Goal: Task Accomplishment & Management: Manage account settings

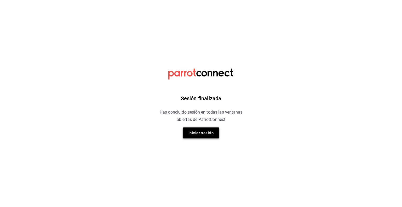
click at [201, 133] on button "Iniciar sesión" at bounding box center [200, 132] width 37 height 11
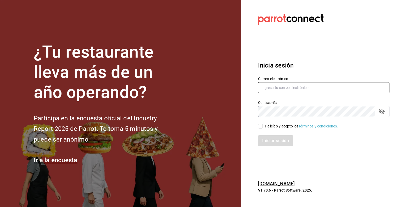
type input "[EMAIL_ADDRESS][DOMAIN_NAME]"
click at [262, 124] on input "He leído y acepto los Términos y condiciones." at bounding box center [260, 126] width 5 height 5
checkbox input "true"
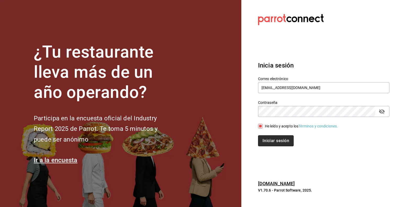
click at [268, 140] on button "Iniciar sesión" at bounding box center [276, 140] width 36 height 11
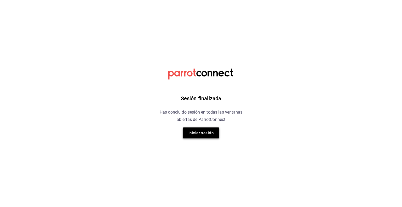
click at [194, 131] on button "Iniciar sesión" at bounding box center [200, 132] width 37 height 11
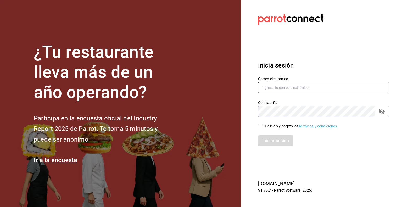
type input "[EMAIL_ADDRESS][DOMAIN_NAME]"
click at [260, 127] on input "He leído y acepto los Términos y condiciones." at bounding box center [260, 126] width 5 height 5
checkbox input "true"
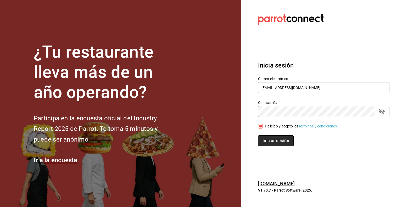
click at [268, 144] on button "Iniciar sesión" at bounding box center [276, 140] width 36 height 11
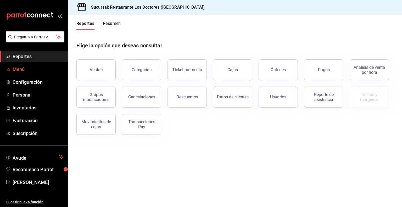
click at [19, 70] on span "Menú" at bounding box center [38, 69] width 51 height 7
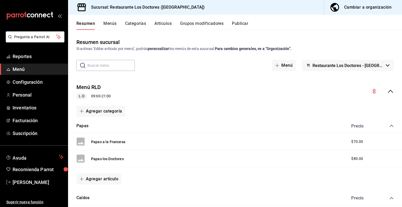
click at [165, 23] on button "Artículos" at bounding box center [162, 25] width 17 height 9
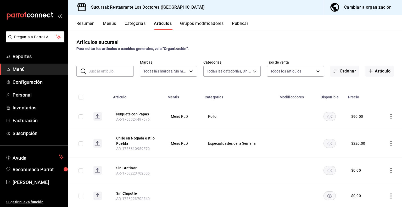
type input "269702e0-5912-4416-965b-3ce4215a42b7"
type input "e37cb4b1-52e9-4afe-84ec-c260813ff584,0ed724ae-57cc-4b44-9bbf-6dd7d46864ef,96efa…"
click at [388, 117] on icon "actions" at bounding box center [390, 116] width 5 height 5
click at [366, 130] on span "Editar" at bounding box center [371, 128] width 14 height 5
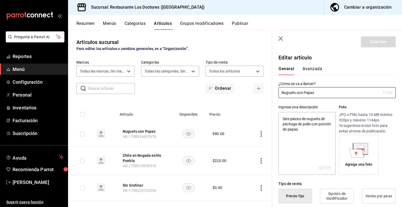
type textarea "x"
type input "$90.00"
radio input "false"
radio input "true"
click at [308, 67] on button "Avanzada" at bounding box center [312, 70] width 20 height 9
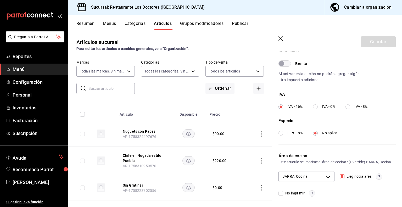
scroll to position [168, 0]
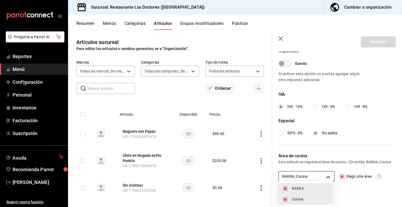
click at [327, 176] on body "Pregunta a Parrot AI Reportes Menú Configuración Personal Inventarios Facturaci…" at bounding box center [201, 103] width 402 height 207
click at [302, 188] on span "BARRA" at bounding box center [309, 188] width 36 height 5
type input "7485743d-9bb1-4876-bfd2-be045ffcf3b6"
checkbox input "false"
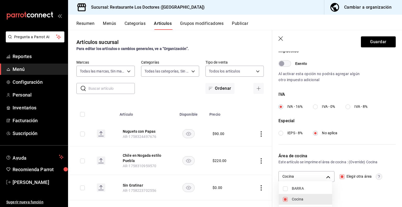
scroll to position [162, 0]
click at [375, 44] on div at bounding box center [201, 103] width 402 height 207
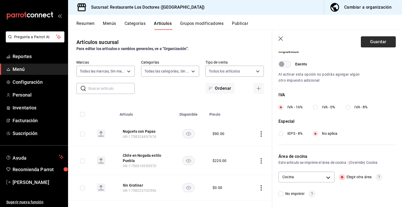
click at [371, 41] on button "Guardar" at bounding box center [378, 41] width 35 height 11
checkbox input "false"
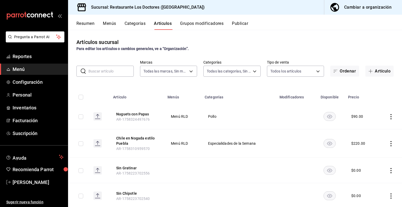
click at [370, 45] on div "Artículos sucursal Para editar los artículos o cambios generales, ve a “Organiz…" at bounding box center [235, 44] width 334 height 13
click at [370, 44] on div "Artículos sucursal Para editar los artículos o cambios generales, ve a “Organiz…" at bounding box center [235, 44] width 334 height 13
click at [367, 40] on div "Artículos sucursal Para editar los artículos o cambios generales, ve a “Organiz…" at bounding box center [235, 44] width 334 height 13
click at [278, 39] on div "Artículos sucursal Para editar los artículos o cambios generales, ve a “Organiz…" at bounding box center [235, 44] width 334 height 13
click at [155, 52] on div "Artículos sucursal Para editar los artículos o cambios generales, ve a “Organiz…" at bounding box center [235, 118] width 334 height 177
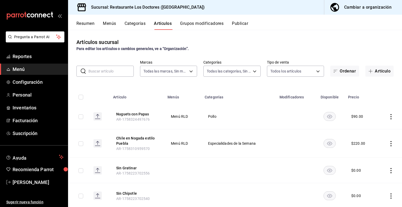
click at [136, 23] on button "Categorías" at bounding box center [134, 25] width 21 height 9
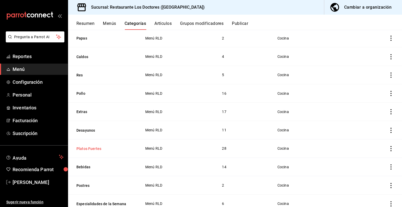
scroll to position [72, 0]
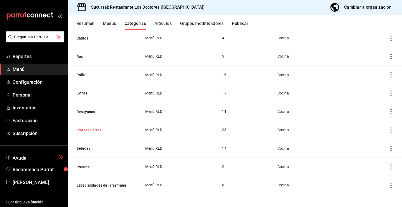
click at [126, 130] on button "Platos Fuertes" at bounding box center [102, 129] width 52 height 5
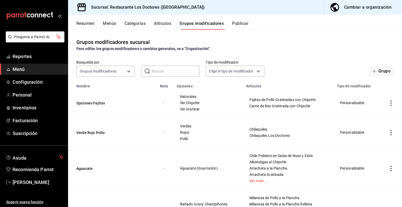
click at [159, 23] on button "Artículos" at bounding box center [162, 25] width 17 height 9
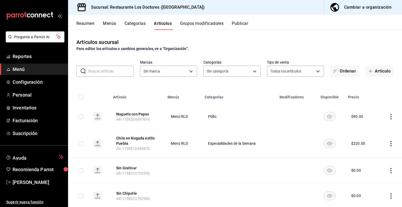
type input "269702e0-5912-4416-965b-3ce4215a42b7"
type input "e37cb4b1-52e9-4afe-84ec-c260813ff584,0ed724ae-57cc-4b44-9bbf-6dd7d46864ef,96efa…"
click at [388, 117] on icon "actions" at bounding box center [390, 116] width 5 height 5
click at [367, 132] on li "Editar" at bounding box center [366, 128] width 31 height 11
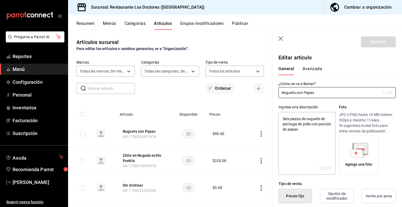
type textarea "x"
type input "$90.00"
radio input "false"
radio input "true"
click at [315, 68] on button "Avanzada" at bounding box center [312, 70] width 20 height 9
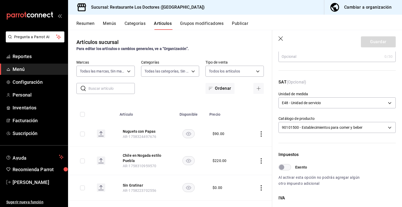
scroll to position [162, 0]
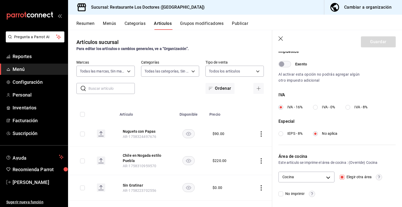
click at [341, 176] on input "Elegir otra área" at bounding box center [341, 177] width 5 height 5
checkbox input "false"
click at [377, 44] on button "Guardar" at bounding box center [378, 41] width 35 height 11
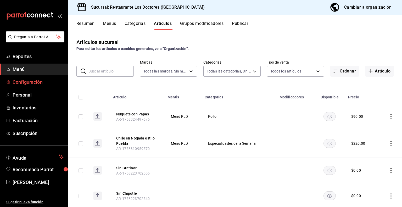
click at [28, 81] on span "Configuración" at bounding box center [38, 81] width 51 height 7
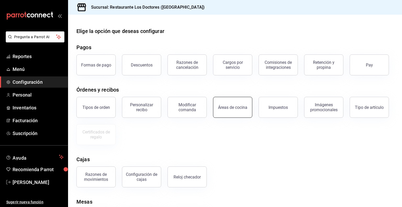
click at [228, 105] on div "Áreas de cocina" at bounding box center [232, 107] width 29 height 5
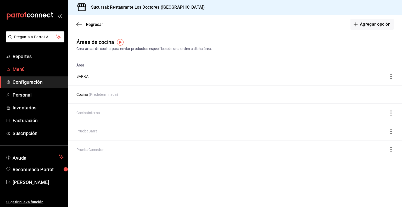
click at [21, 68] on span "Menú" at bounding box center [38, 69] width 51 height 7
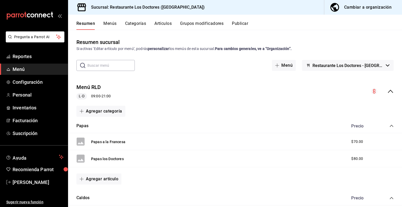
click at [108, 24] on button "Menús" at bounding box center [109, 25] width 13 height 9
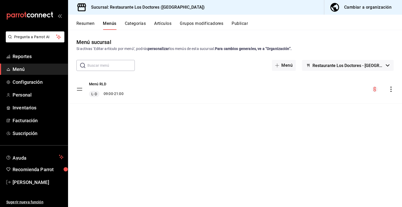
click at [139, 23] on button "Categorías" at bounding box center [135, 25] width 21 height 9
